Goal: Complete application form

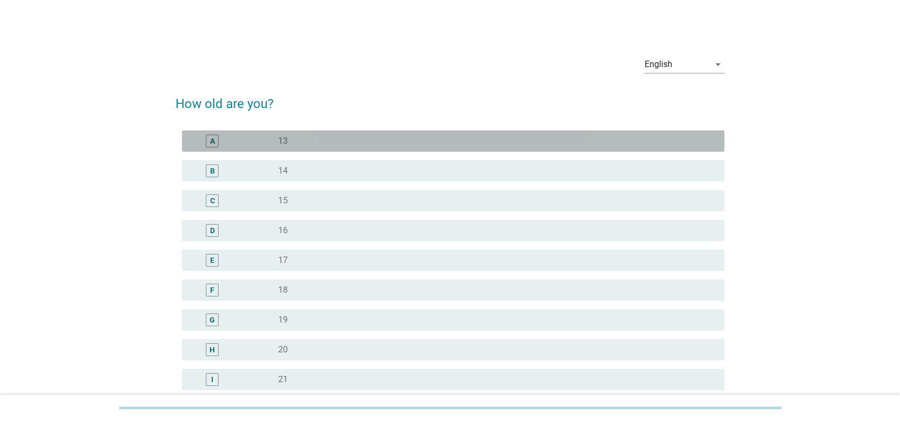
click at [375, 142] on div "radio_button_unchecked 13" at bounding box center [492, 141] width 429 height 11
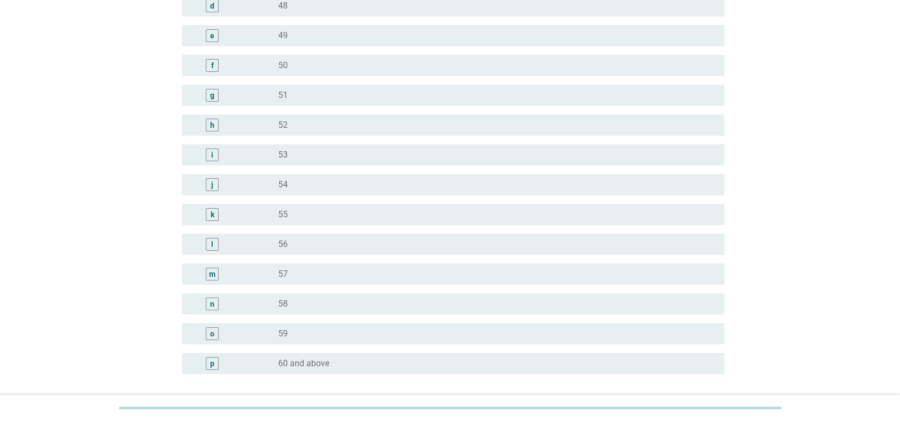
scroll to position [1268, 0]
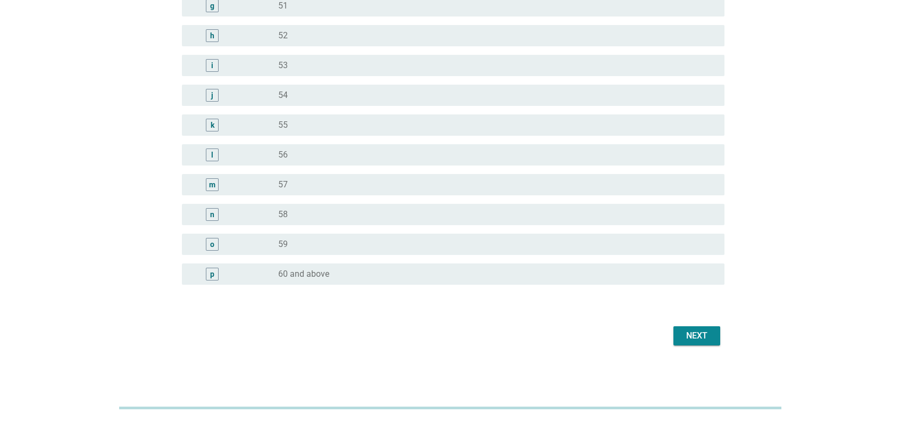
click at [698, 338] on div "Next" at bounding box center [697, 335] width 30 height 13
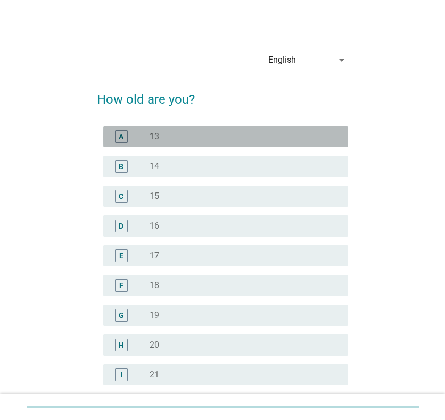
click at [189, 141] on div "radio_button_unchecked 13" at bounding box center [240, 136] width 181 height 11
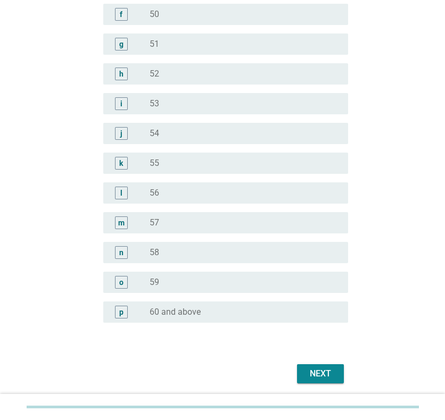
scroll to position [1260, 0]
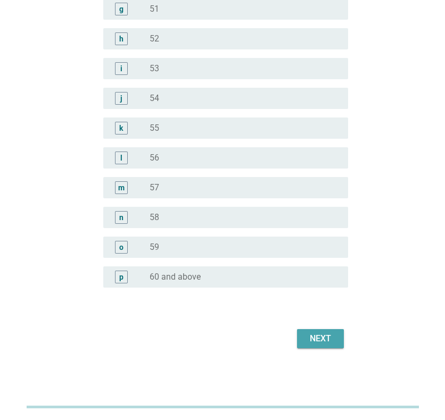
click at [319, 341] on div "Next" at bounding box center [320, 339] width 30 height 13
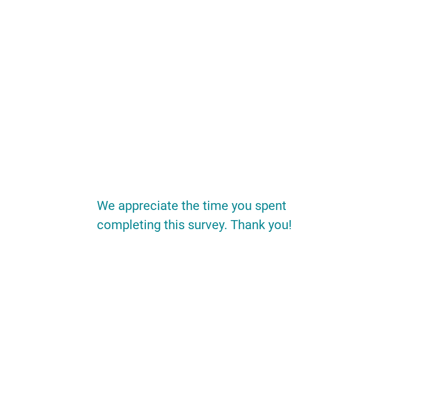
scroll to position [0, 0]
